Goal: Check status: Check status

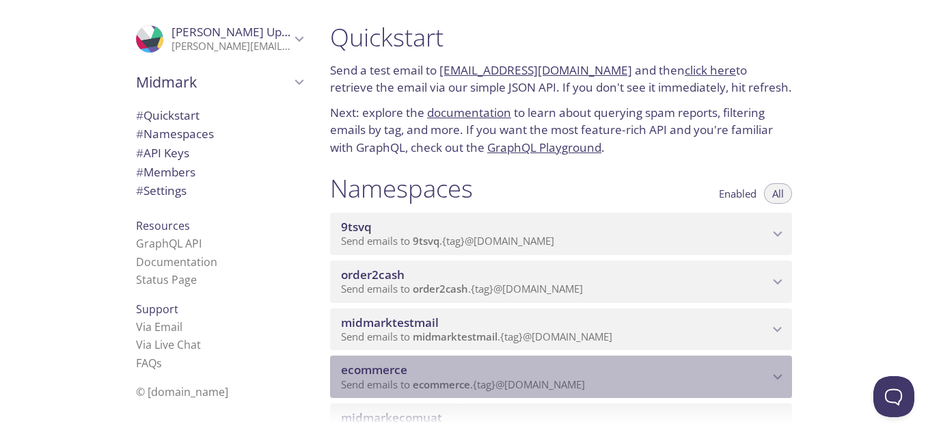
click at [452, 368] on span "ecommerce" at bounding box center [555, 369] width 428 height 15
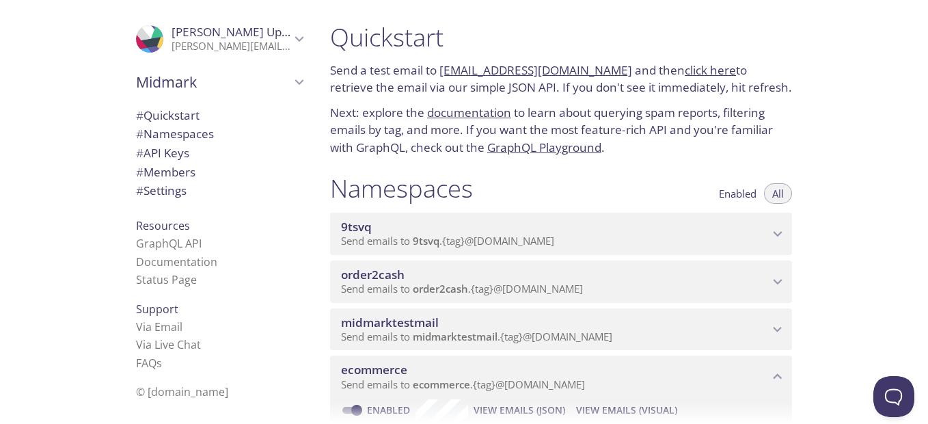
scroll to position [68, 0]
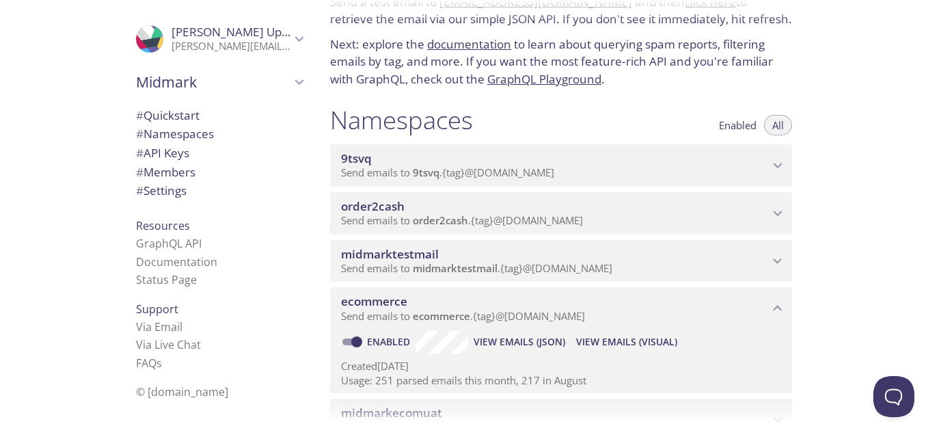
click at [617, 336] on span "View Emails (Visual)" at bounding box center [626, 341] width 101 height 16
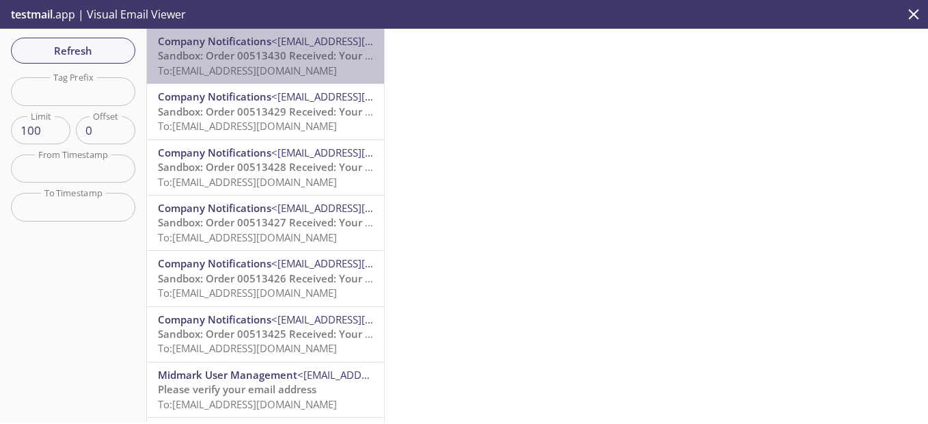
click at [279, 51] on span "Sandbox: Order 00513430 Received: Your order is being processed!" at bounding box center [322, 56] width 329 height 14
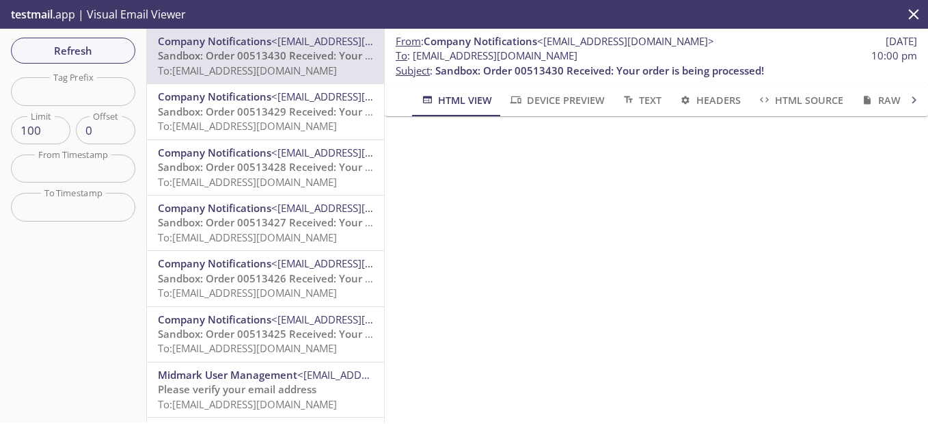
click at [243, 102] on span "Company Notifications" at bounding box center [214, 97] width 113 height 14
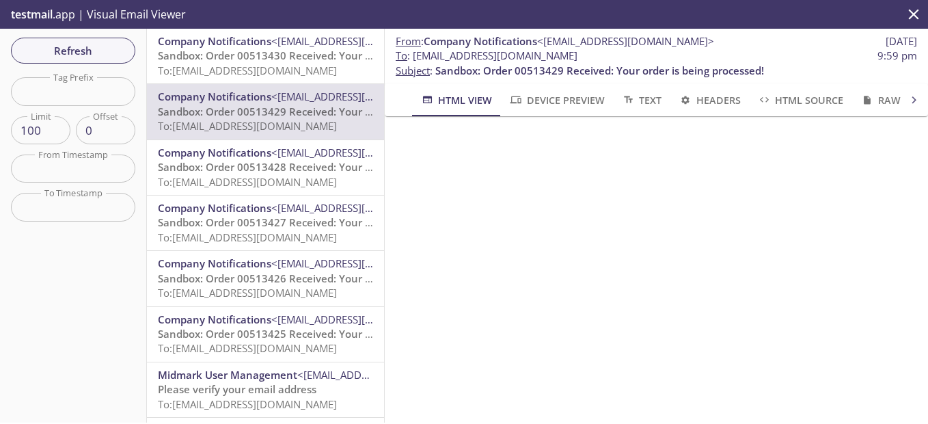
click at [273, 162] on span "Sandbox: Order 00513428 Received: Your order is being processed!" at bounding box center [322, 167] width 329 height 14
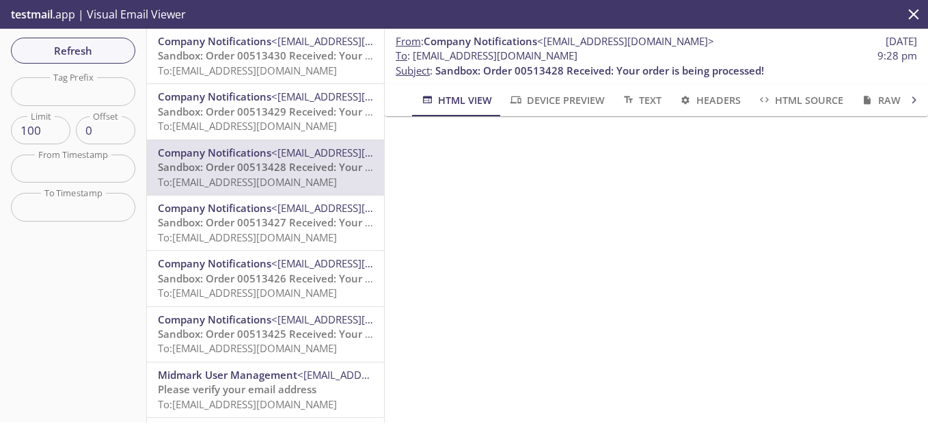
click at [273, 217] on span "Sandbox: Order 00513427 Received: Your order is being processed!" at bounding box center [322, 222] width 329 height 14
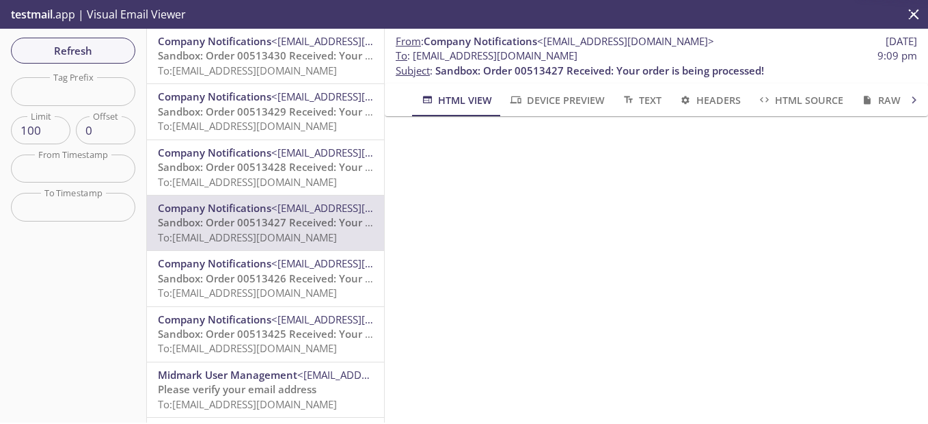
click at [287, 276] on span "Sandbox: Order 00513426 Received: Your order is being processed!" at bounding box center [322, 278] width 329 height 14
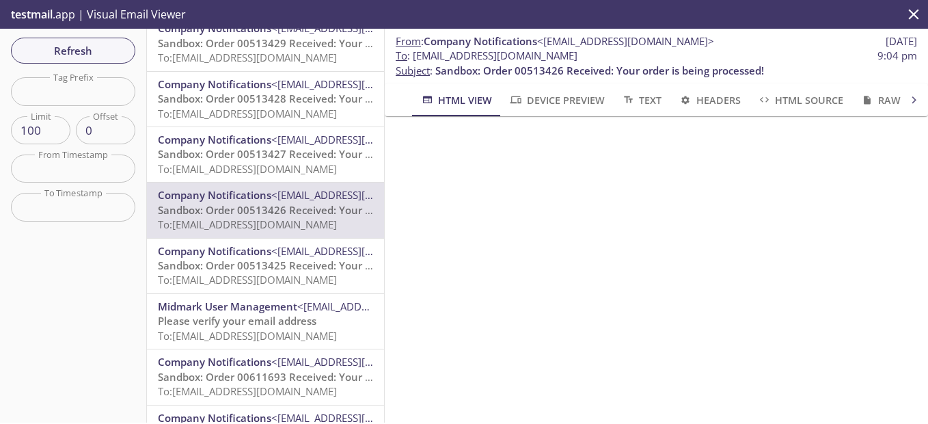
scroll to position [205, 0]
